Goal: Check status

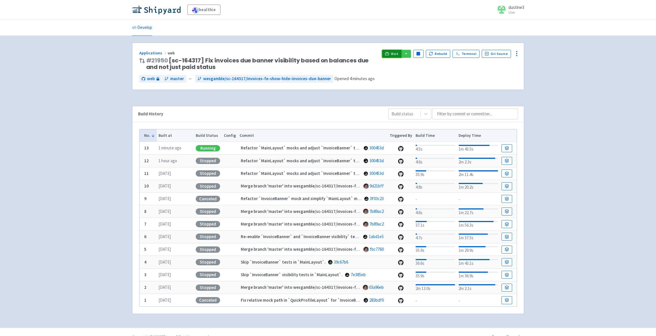
click at [392, 55] on link "Visit" at bounding box center [391, 54] width 19 height 8
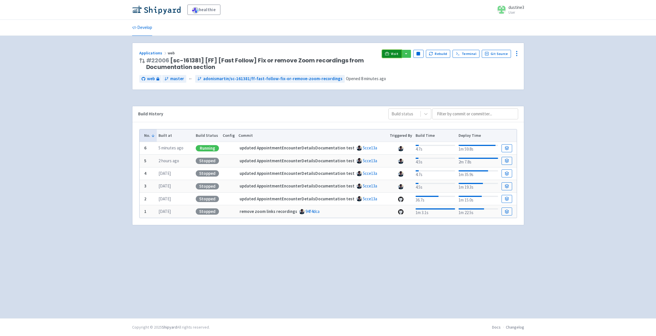
click at [398, 52] on span "Visit" at bounding box center [394, 54] width 7 height 5
